Goal: Task Accomplishment & Management: Manage account settings

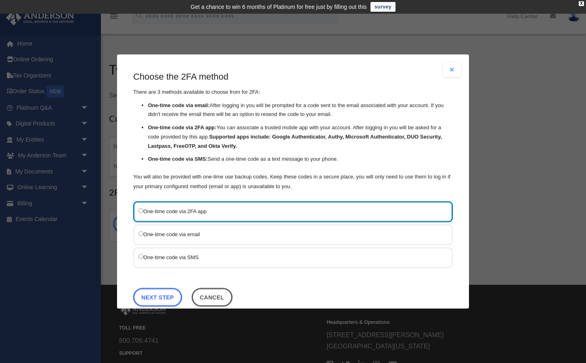
click at [164, 273] on div "Choose the 2FA method There are 3 methods available to choose from for 2FA: One…" at bounding box center [293, 191] width 320 height 240
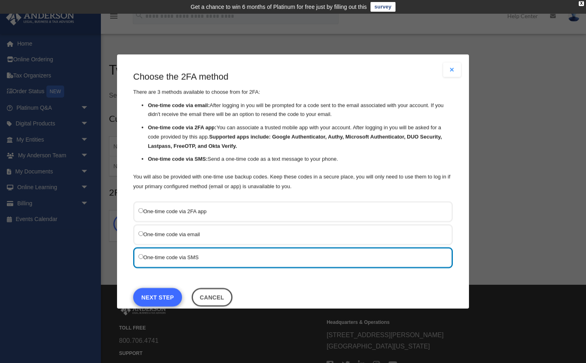
click at [153, 293] on link "Next Step" at bounding box center [157, 297] width 49 height 19
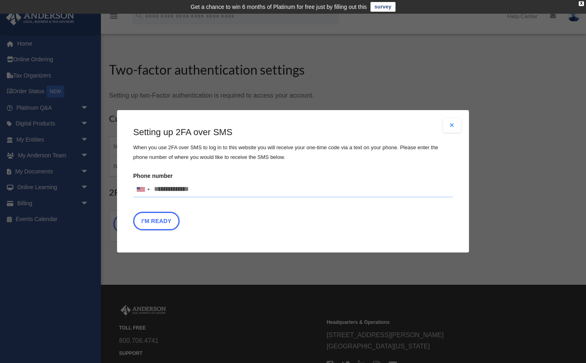
drag, startPoint x: 203, startPoint y: 191, endPoint x: 211, endPoint y: 187, distance: 9.2
click at [210, 187] on input "Phone number United States +1 United Kingdom +44 Afghanistan (‫افغانستان‬‎) +93…" at bounding box center [293, 190] width 320 height 16
type input "**********"
click at [145, 225] on button "I'm Ready" at bounding box center [156, 221] width 46 height 19
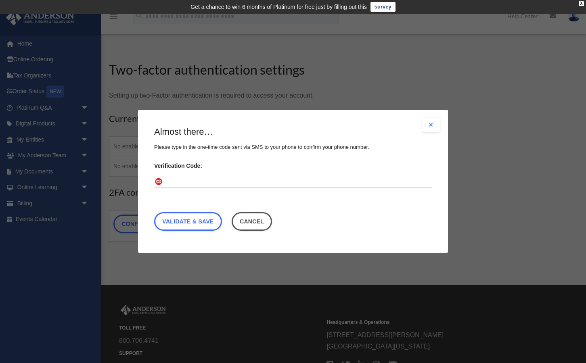
click at [171, 179] on input "Verification Code:" at bounding box center [293, 182] width 278 height 13
type input "******"
click at [189, 223] on link "Validate & Save" at bounding box center [188, 222] width 68 height 19
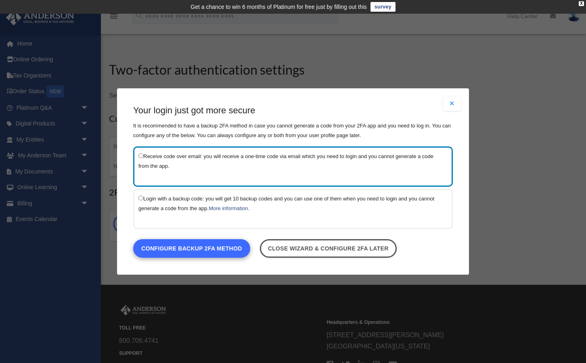
click at [175, 248] on link "Configure backup 2FA method" at bounding box center [191, 248] width 117 height 19
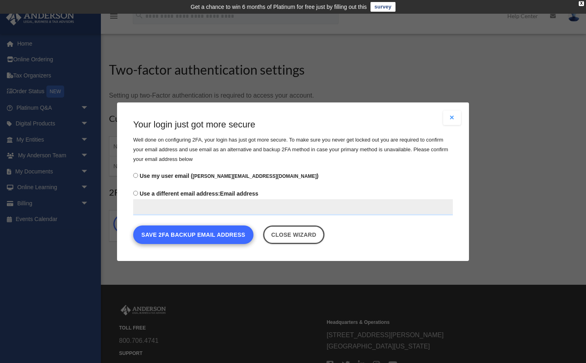
click at [179, 237] on button "Save 2FA backup email address" at bounding box center [193, 234] width 120 height 19
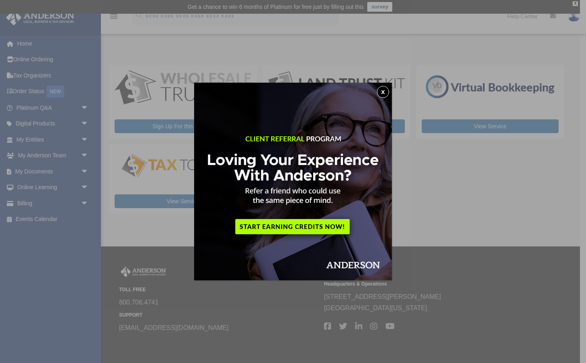
click at [382, 92] on button "x" at bounding box center [383, 92] width 12 height 12
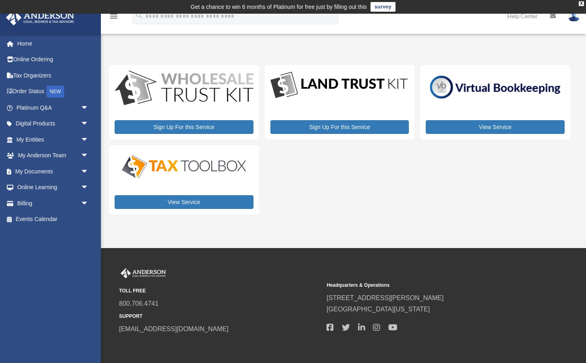
click at [335, 184] on div "Sign Up For this Service Sign Up For this Service View Service View Service" at bounding box center [339, 140] width 461 height 150
click at [583, 4] on div "X" at bounding box center [581, 3] width 5 height 5
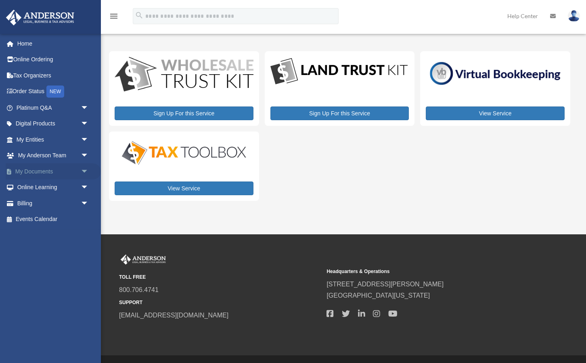
click at [85, 169] on span "arrow_drop_down" at bounding box center [89, 171] width 16 height 17
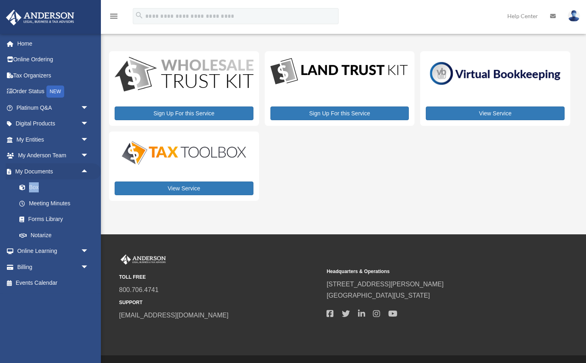
drag, startPoint x: 8, startPoint y: 184, endPoint x: 4, endPoint y: 192, distance: 9.1
click at [4, 192] on li "My Documents arrow_drop_up Box Meeting Minutes Forms Library Notarize" at bounding box center [50, 203] width 101 height 80
click at [24, 186] on span at bounding box center [26, 188] width 5 height 6
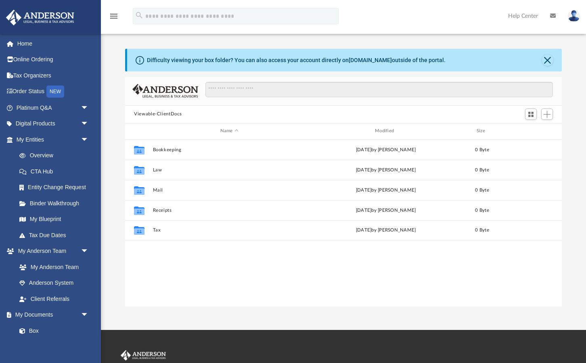
scroll to position [184, 437]
click at [545, 62] on button "Close" at bounding box center [547, 59] width 11 height 11
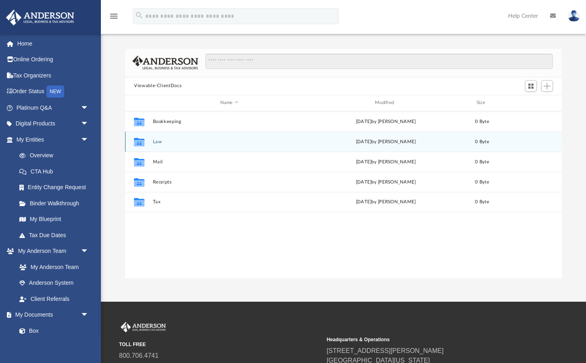
click at [140, 142] on icon "grid" at bounding box center [139, 143] width 10 height 6
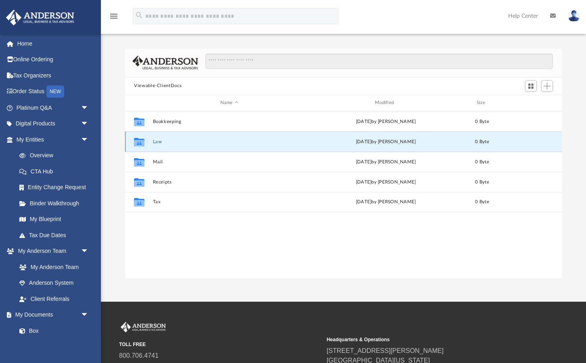
click at [140, 142] on icon "grid" at bounding box center [139, 143] width 10 height 6
click at [109, 118] on div "Difficulty viewing your box folder? You can also access your account directly o…" at bounding box center [343, 164] width 485 height 230
click at [84, 107] on span "arrow_drop_down" at bounding box center [89, 108] width 16 height 17
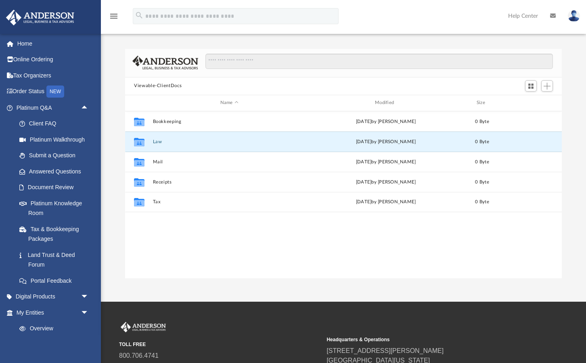
click at [113, 66] on div "Difficulty viewing your box folder? You can also access your account directly o…" at bounding box center [343, 164] width 485 height 230
click at [57, 205] on link "Platinum Knowledge Room" at bounding box center [56, 208] width 90 height 26
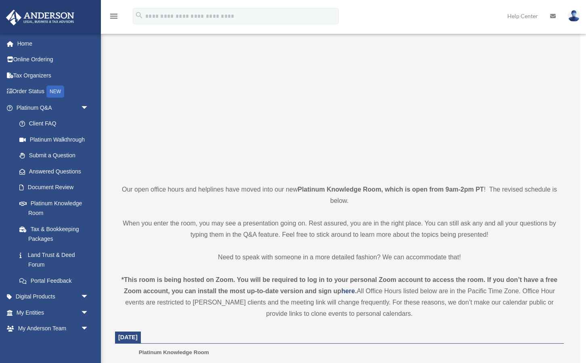
scroll to position [44, 0]
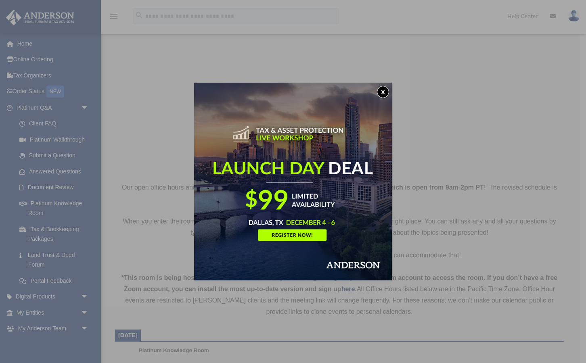
click at [383, 92] on button "x" at bounding box center [383, 92] width 12 height 12
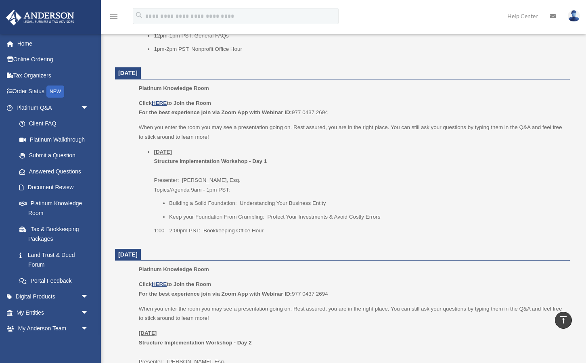
scroll to position [828, 0]
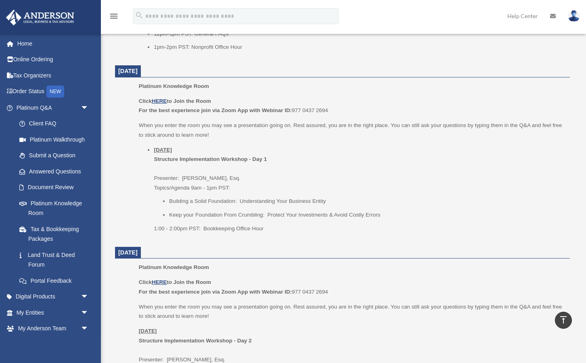
click at [392, 154] on li "Thursday, September 25 Structure Implementation Workshop - Day 1 Presenter: Gwe…" at bounding box center [359, 189] width 411 height 88
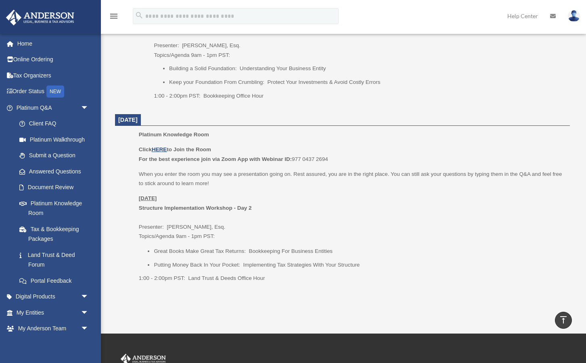
scroll to position [961, 0]
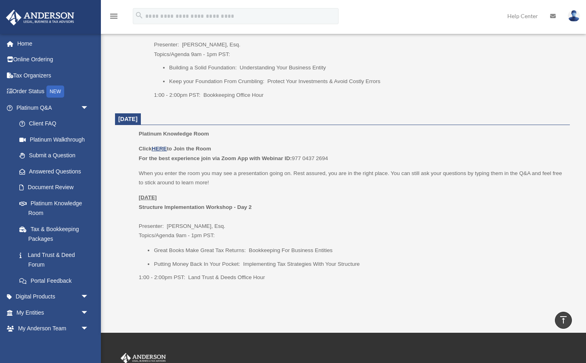
click at [404, 206] on p "Friday, September 26 Structure Implementation Workshop - Day 2 Presenter: Josh …" at bounding box center [351, 217] width 425 height 48
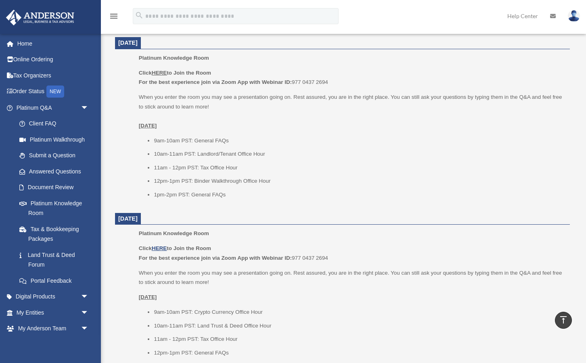
scroll to position [502, 0]
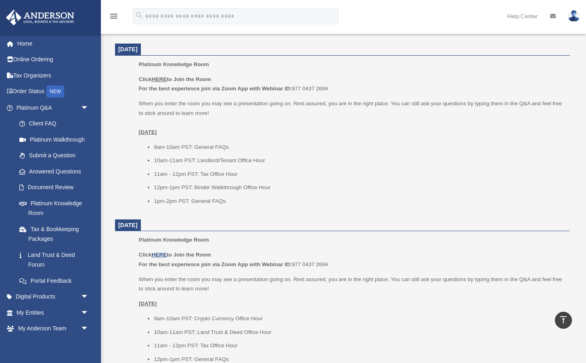
click at [400, 163] on ul "9am-10am PST: General FAQs 10am-11am PST: Landlord/Tenant Office Hour 11am - 12…" at bounding box center [351, 174] width 425 height 64
click at [51, 185] on link "Document Review" at bounding box center [56, 188] width 90 height 16
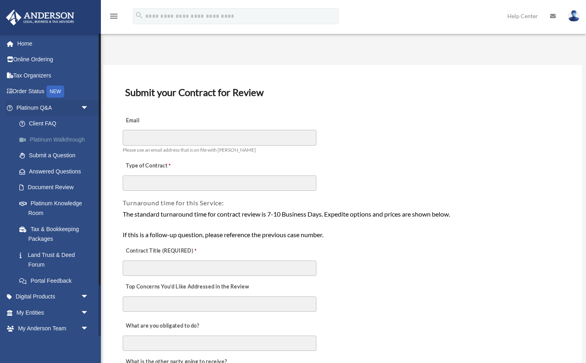
click at [61, 137] on link "Platinum Walkthrough" at bounding box center [56, 140] width 90 height 16
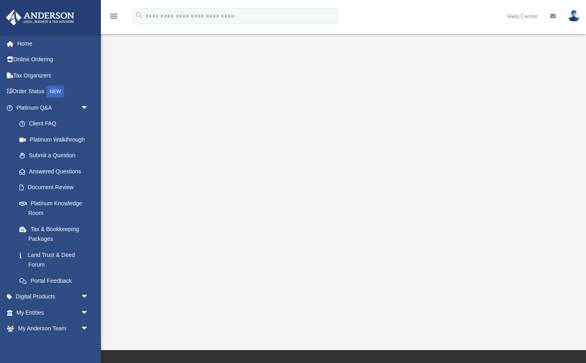
click at [114, 90] on div "<span data-mce-type="bookmark" style="display: inline-block; width: 0px; overfl…" at bounding box center [342, 182] width 467 height 270
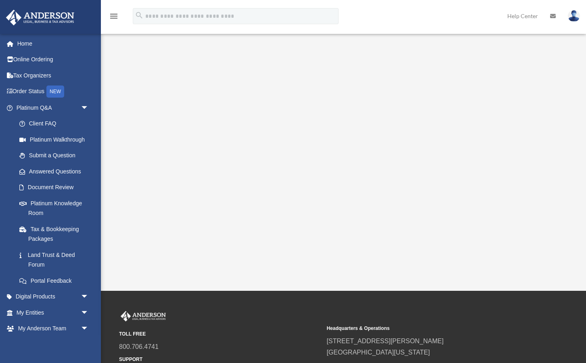
scroll to position [65, 0]
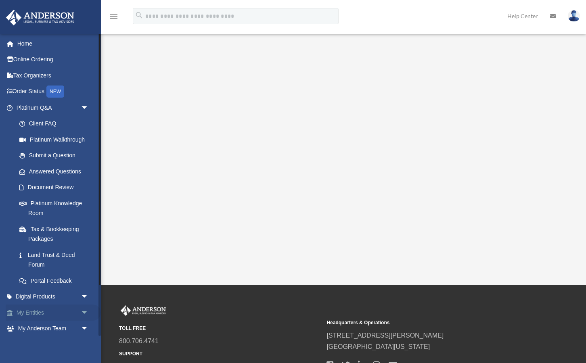
click at [57, 308] on link "My Entities arrow_drop_down" at bounding box center [53, 313] width 95 height 16
click at [84, 309] on span "arrow_drop_down" at bounding box center [89, 313] width 16 height 17
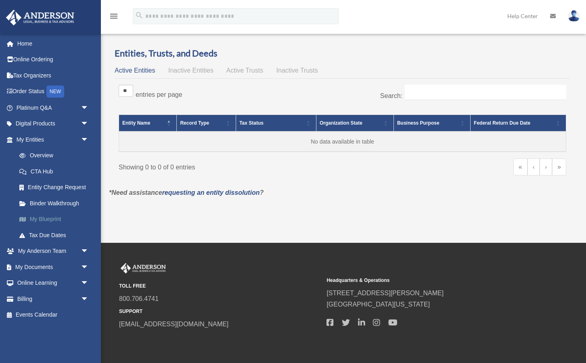
click at [52, 216] on link "My Blueprint" at bounding box center [56, 220] width 90 height 16
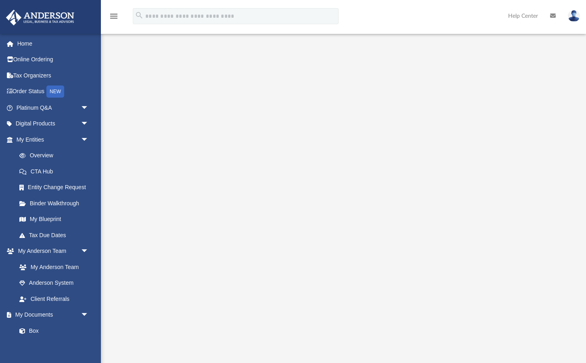
click at [121, 253] on div at bounding box center [343, 210] width 485 height 323
